Goal: Information Seeking & Learning: Learn about a topic

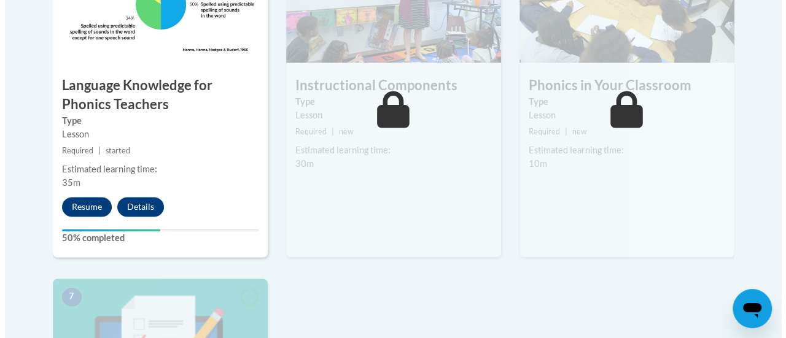
scroll to position [842, 0]
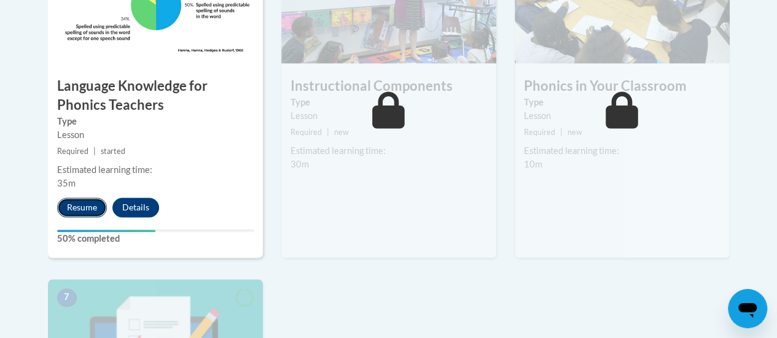
click at [79, 206] on button "Resume" at bounding box center [82, 208] width 50 height 20
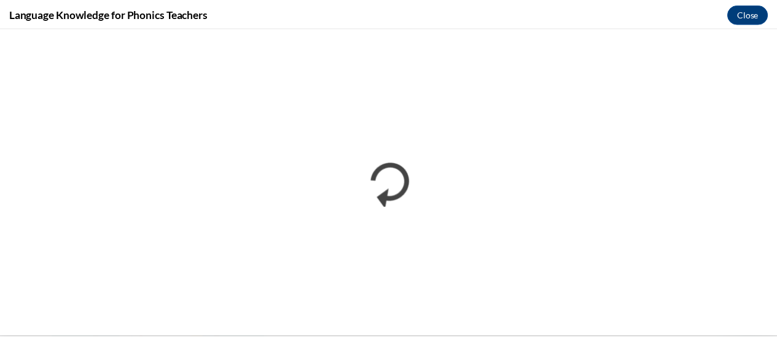
scroll to position [0, 0]
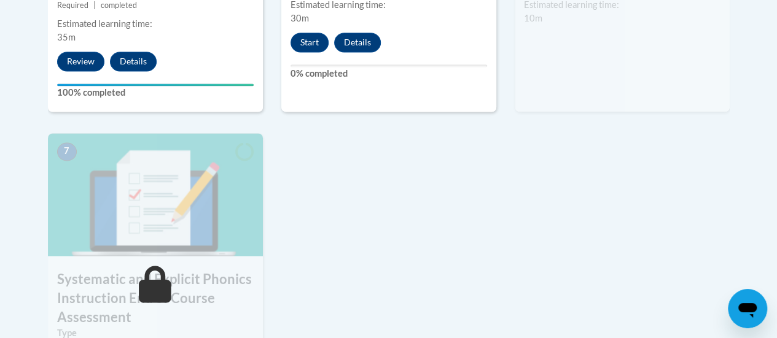
scroll to position [989, 0]
click at [296, 40] on button "Start" at bounding box center [310, 42] width 38 height 20
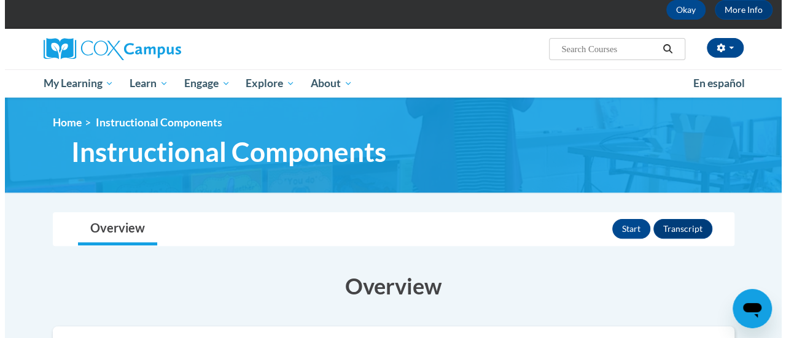
scroll to position [64, 0]
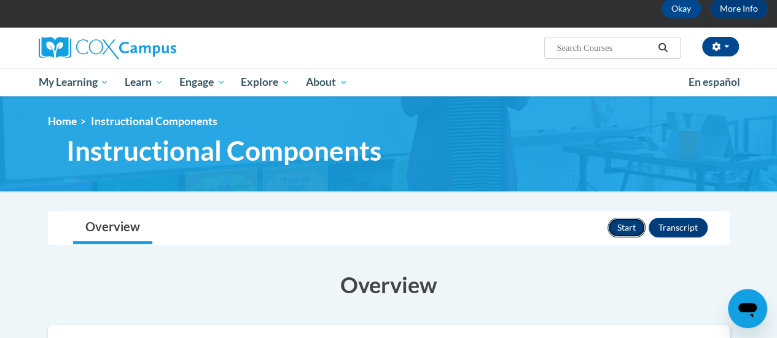
click at [624, 228] on button "Start" at bounding box center [626, 228] width 38 height 20
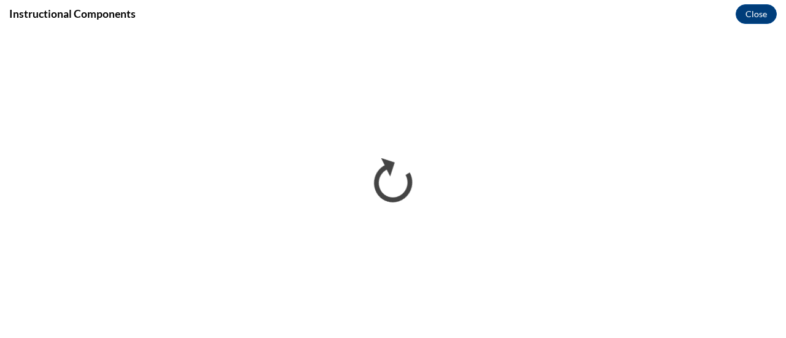
scroll to position [0, 0]
